Goal: Use online tool/utility: Utilize a website feature to perform a specific function

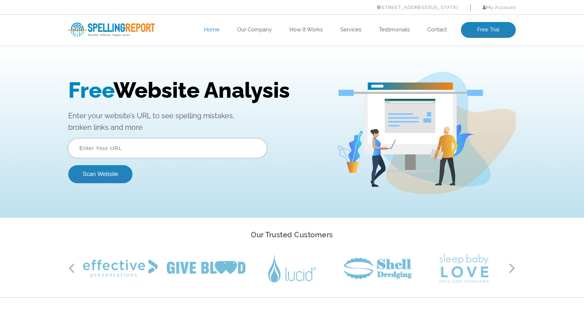
click at [153, 150] on input "text" at bounding box center [167, 148] width 198 height 19
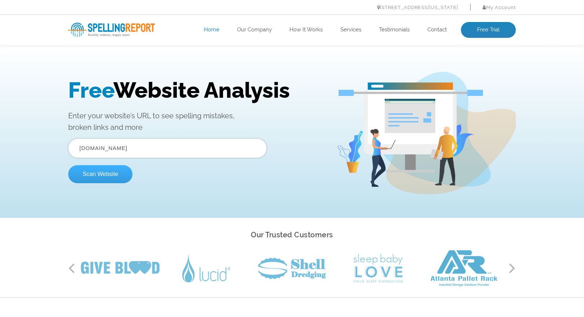
type input "[DOMAIN_NAME]"
click at [117, 176] on button "Scan Website" at bounding box center [100, 174] width 64 height 18
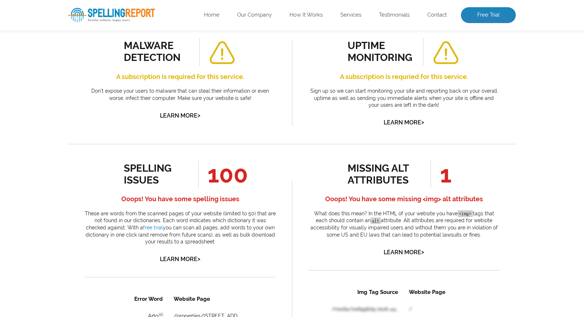
scroll to position [280, 0]
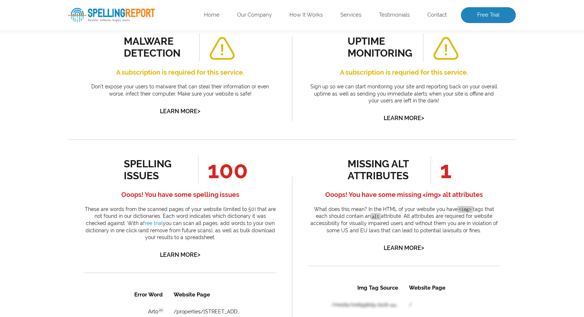
click at [210, 174] on span "100" at bounding box center [223, 169] width 50 height 27
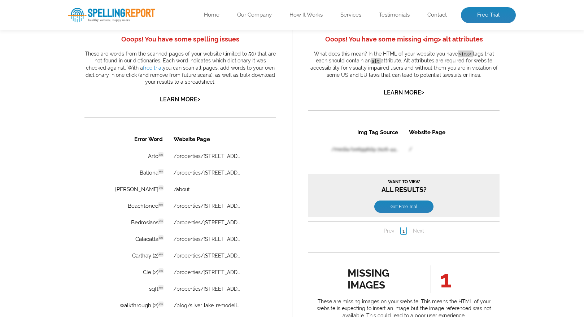
scroll to position [436, 0]
click at [184, 99] on link "Learn More >" at bounding box center [180, 98] width 40 height 7
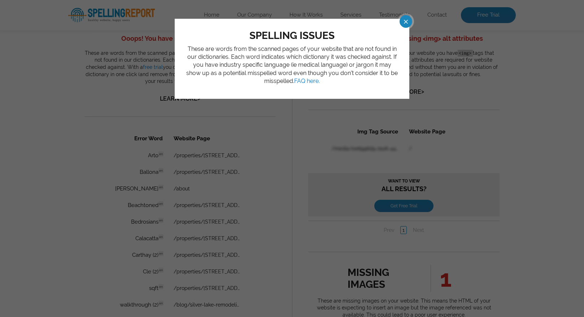
click at [406, 21] on span at bounding box center [399, 21] width 13 height 13
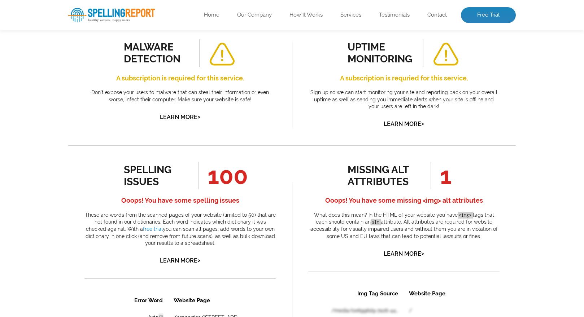
scroll to position [0, 0]
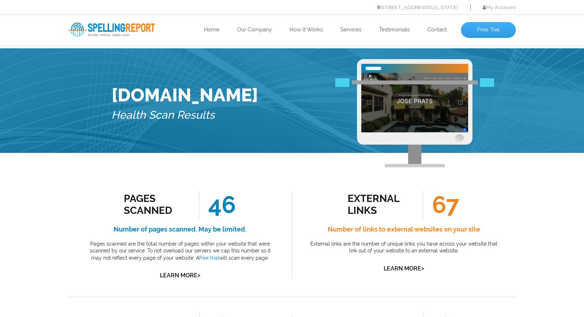
click at [488, 29] on link "Free Trial" at bounding box center [488, 30] width 55 height 16
click at [489, 33] on link "Free Trial" at bounding box center [488, 30] width 55 height 16
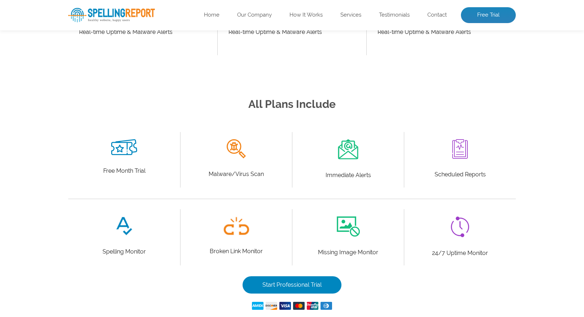
scroll to position [241, 0]
